Goal: Transaction & Acquisition: Obtain resource

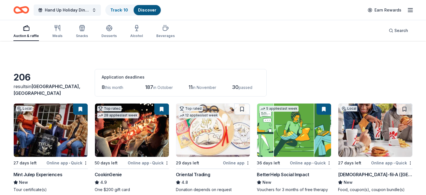
scroll to position [279, 0]
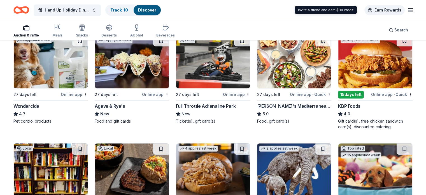
click at [374, 10] on link "Earn Rewards" at bounding box center [384, 10] width 40 height 10
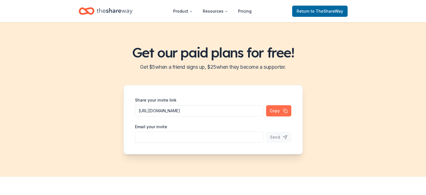
click at [277, 109] on button "Copy" at bounding box center [278, 110] width 25 height 11
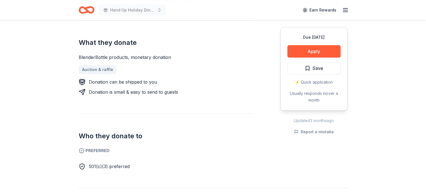
scroll to position [213, 0]
